Goal: Information Seeking & Learning: Learn about a topic

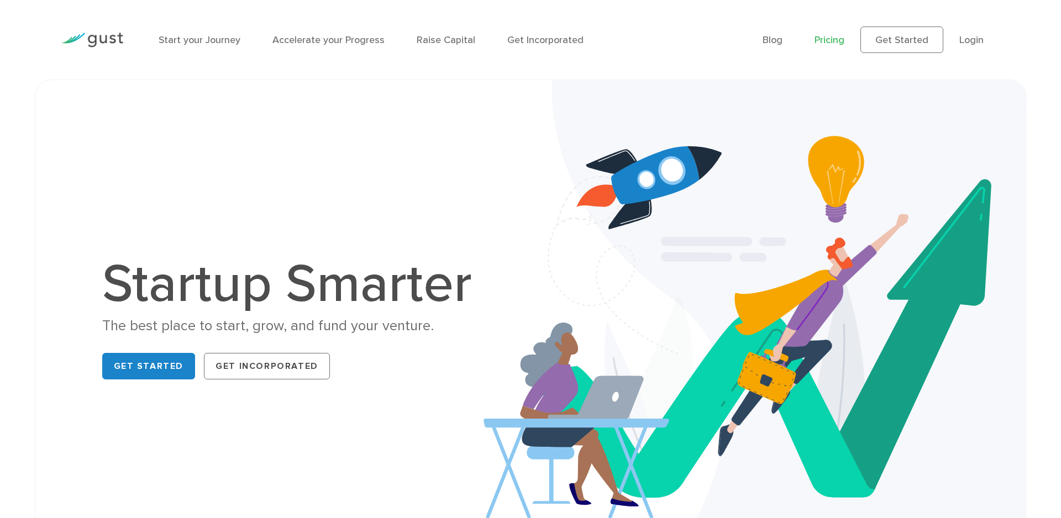
click at [829, 36] on link "Pricing" at bounding box center [829, 40] width 30 height 12
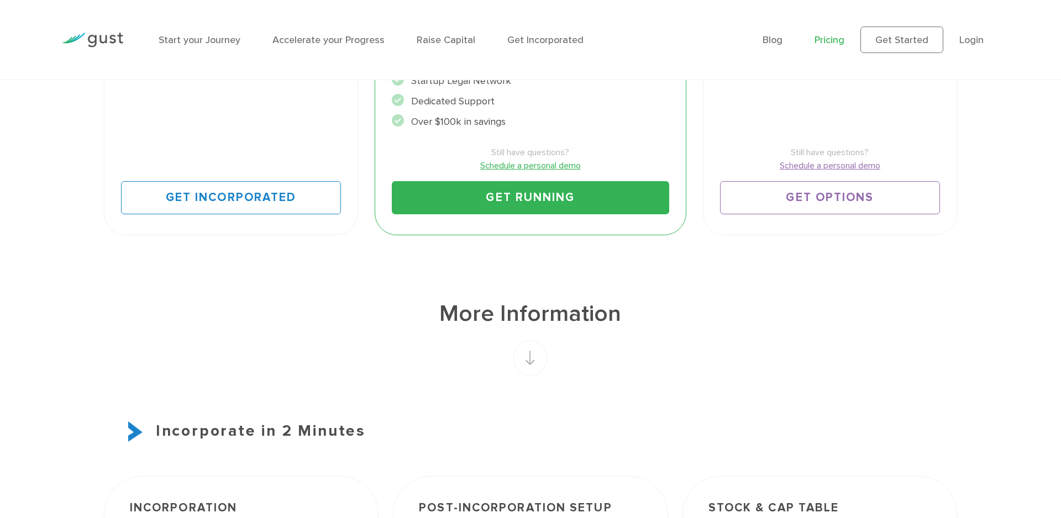
scroll to position [485, 0]
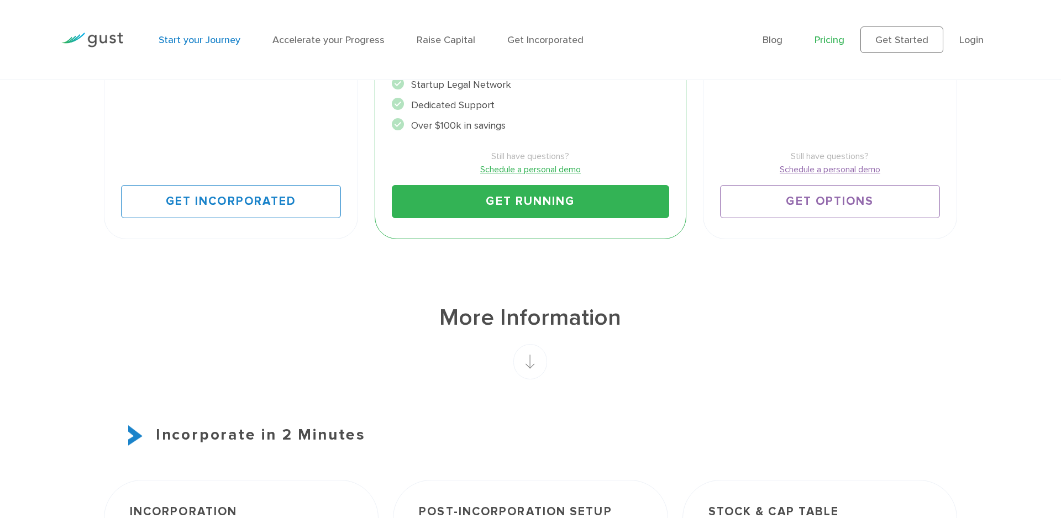
click at [213, 39] on link "Start your Journey" at bounding box center [200, 40] width 82 height 12
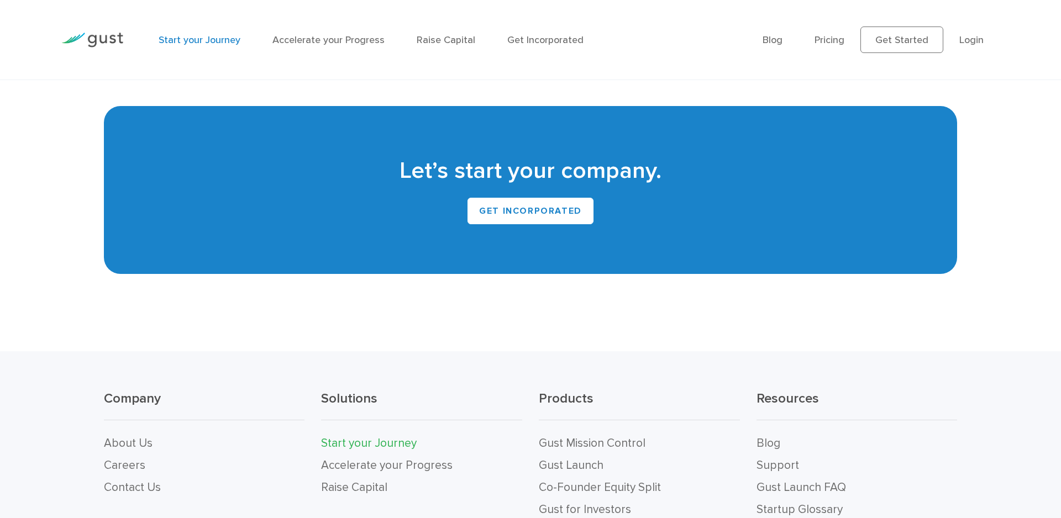
scroll to position [2511, 0]
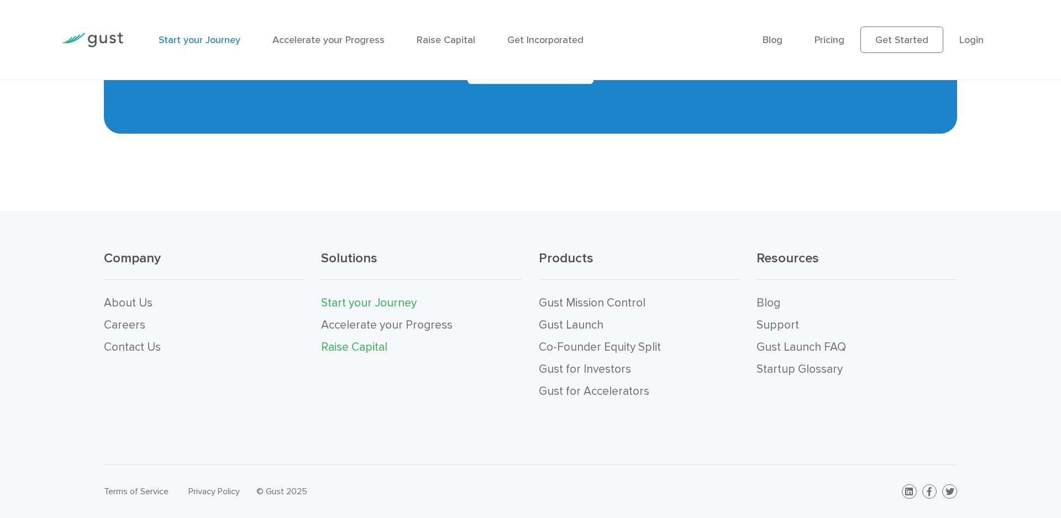
click at [351, 346] on link "Raise Capital" at bounding box center [354, 347] width 66 height 14
